Goal: Information Seeking & Learning: Learn about a topic

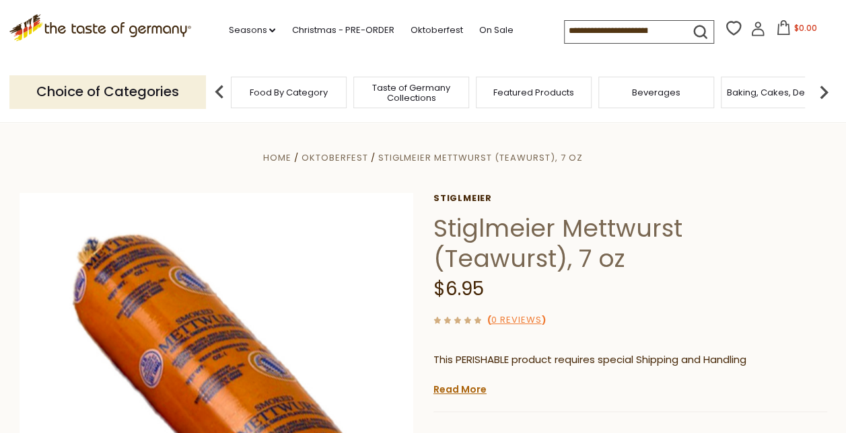
scroll to position [67, 0]
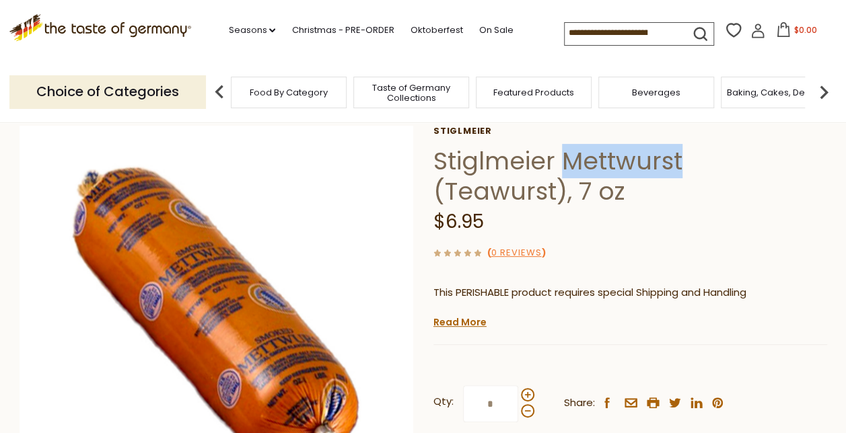
drag, startPoint x: 590, startPoint y: 181, endPoint x: 742, endPoint y: 182, distance: 152.1
click at [742, 182] on h1 "Stiglmeier Mettwurst (Teawurst), 7 oz" at bounding box center [630, 176] width 394 height 61
copy h1 "Mettwurst"
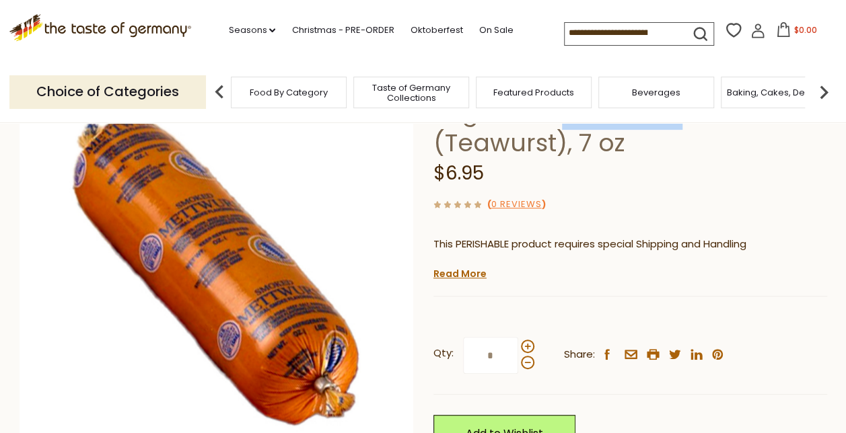
scroll to position [135, 0]
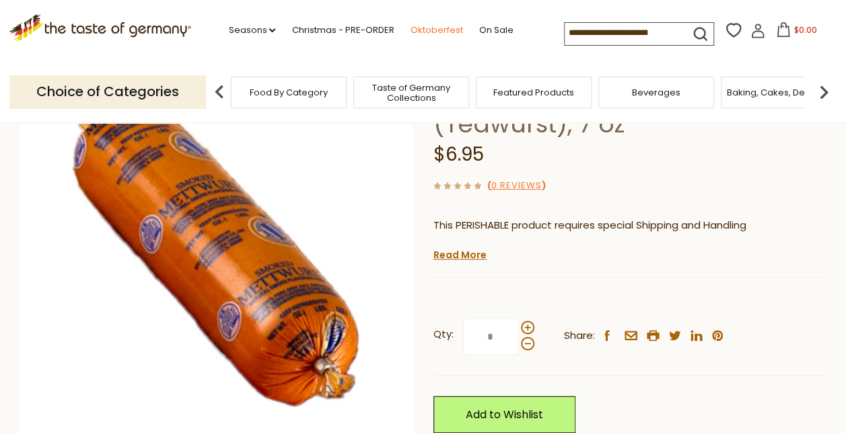
click at [446, 27] on link "Oktoberfest" at bounding box center [436, 30] width 52 height 15
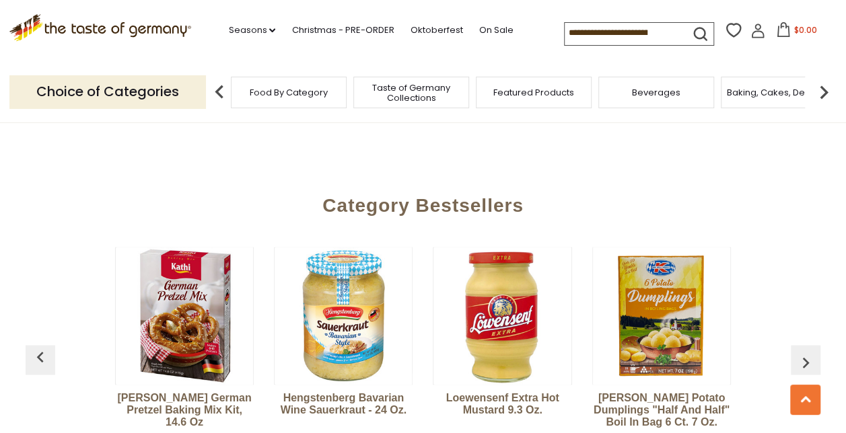
scroll to position [3500, 0]
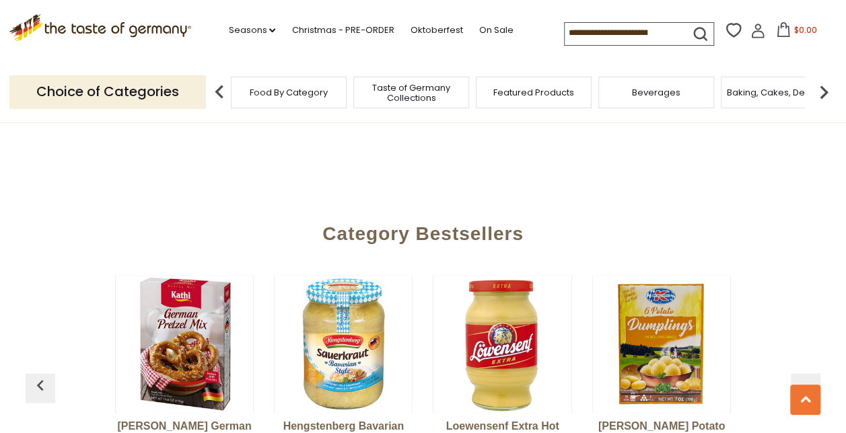
click at [495, 90] on link at bounding box center [496, 75] width 30 height 30
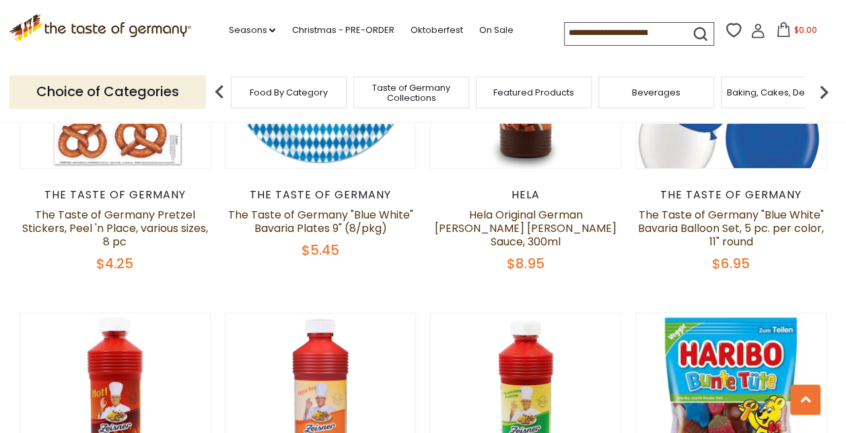
scroll to position [2894, 0]
